Goal: Task Accomplishment & Management: Manage account settings

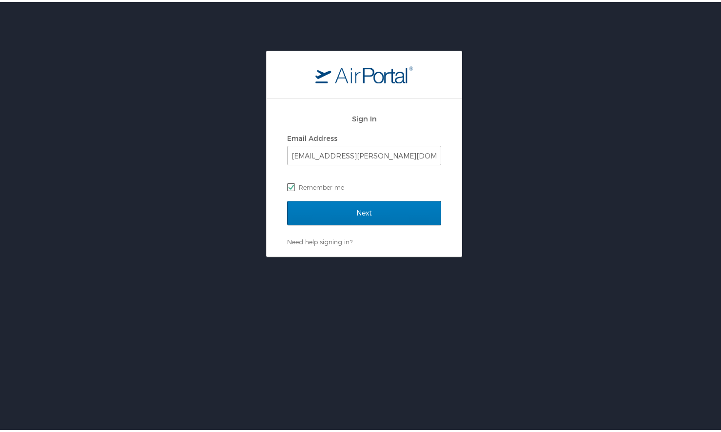
click at [343, 181] on label "Remember me" at bounding box center [364, 185] width 154 height 15
click at [293, 181] on input "Remember me" at bounding box center [290, 184] width 6 height 6
click at [309, 184] on label "Remember me" at bounding box center [364, 185] width 154 height 15
click at [293, 184] on input "Remember me" at bounding box center [290, 184] width 6 height 6
checkbox input "true"
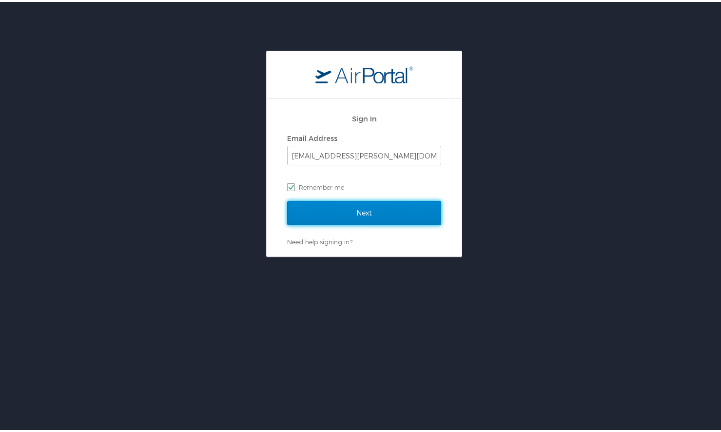
drag, startPoint x: 346, startPoint y: 209, endPoint x: 360, endPoint y: 207, distance: 13.8
click at [346, 209] on input "Next" at bounding box center [364, 211] width 154 height 24
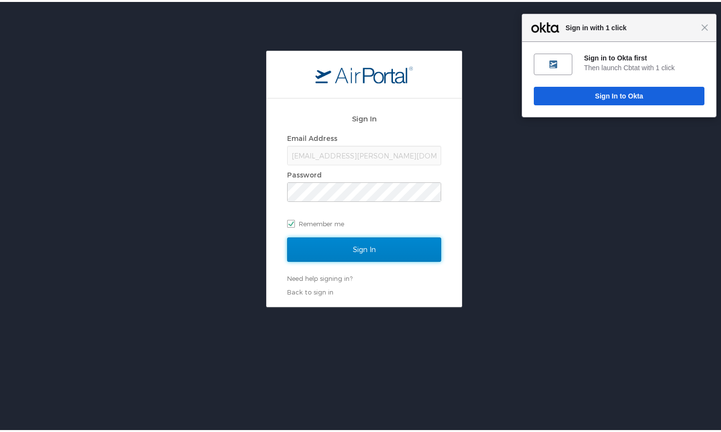
click at [362, 252] on input "Sign In" at bounding box center [364, 247] width 154 height 24
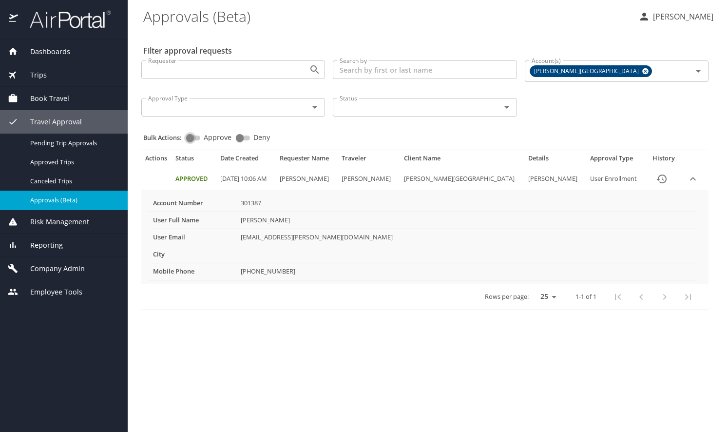
click at [200, 136] on input "Approve" at bounding box center [189, 138] width 35 height 12
checkbox input "true"
click at [198, 137] on input "Approve" at bounding box center [189, 138] width 35 height 12
checkbox input "true"
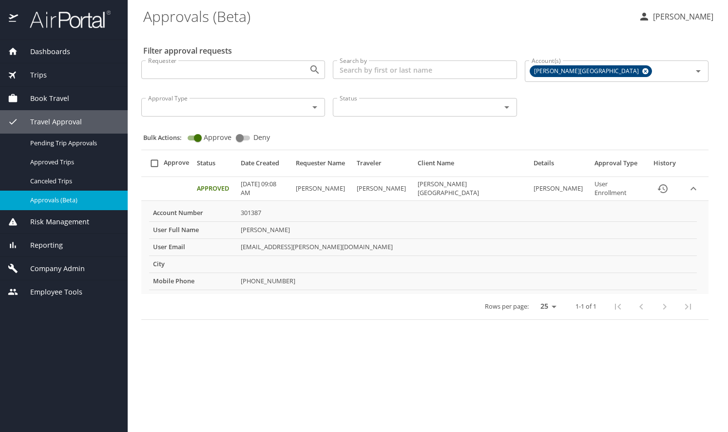
click at [45, 48] on span "Dashboards" at bounding box center [44, 51] width 52 height 11
